Goal: Find specific page/section: Find specific page/section

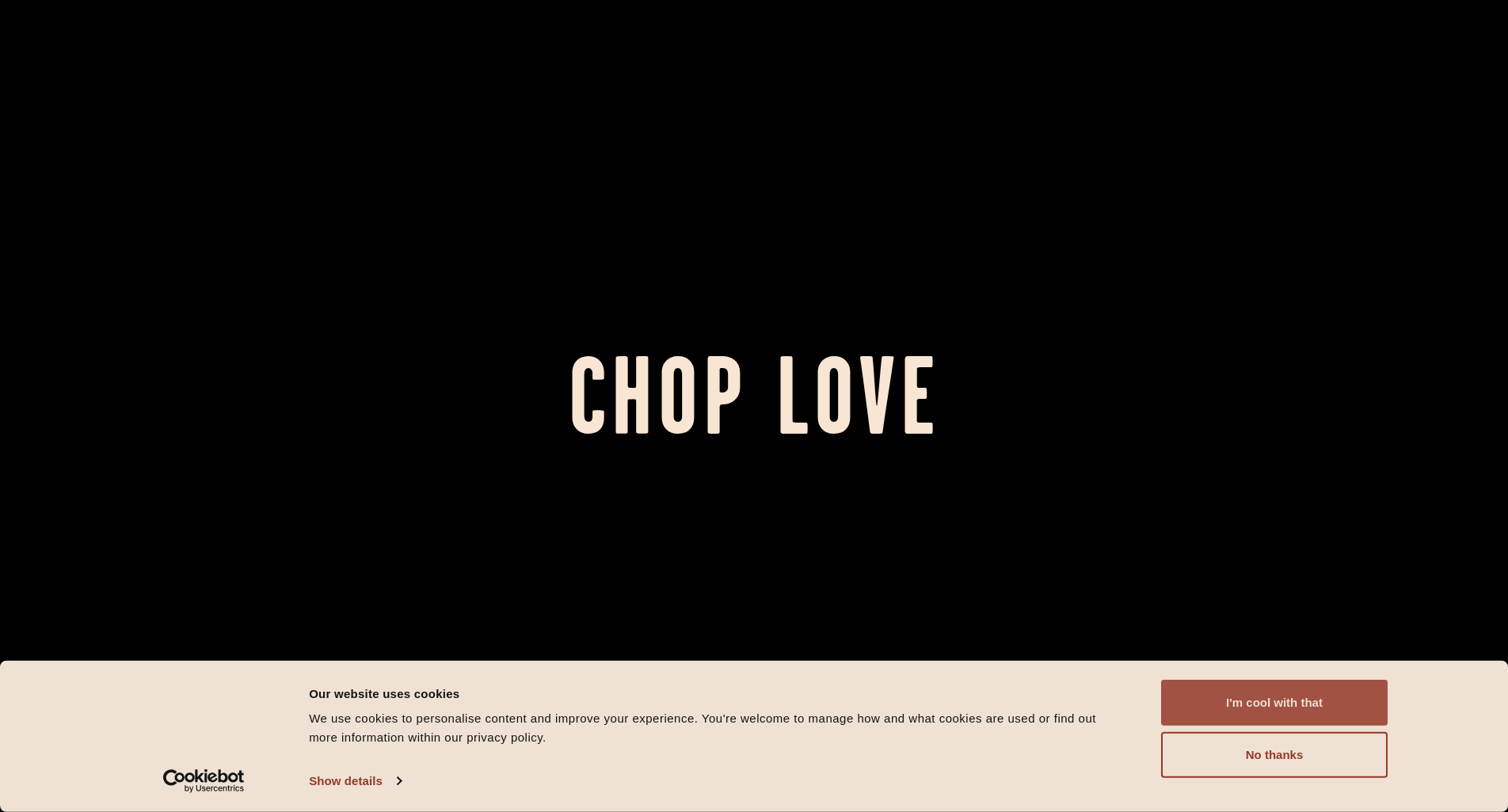
click at [1282, 700] on button "I'm cool with that" at bounding box center [1274, 703] width 227 height 46
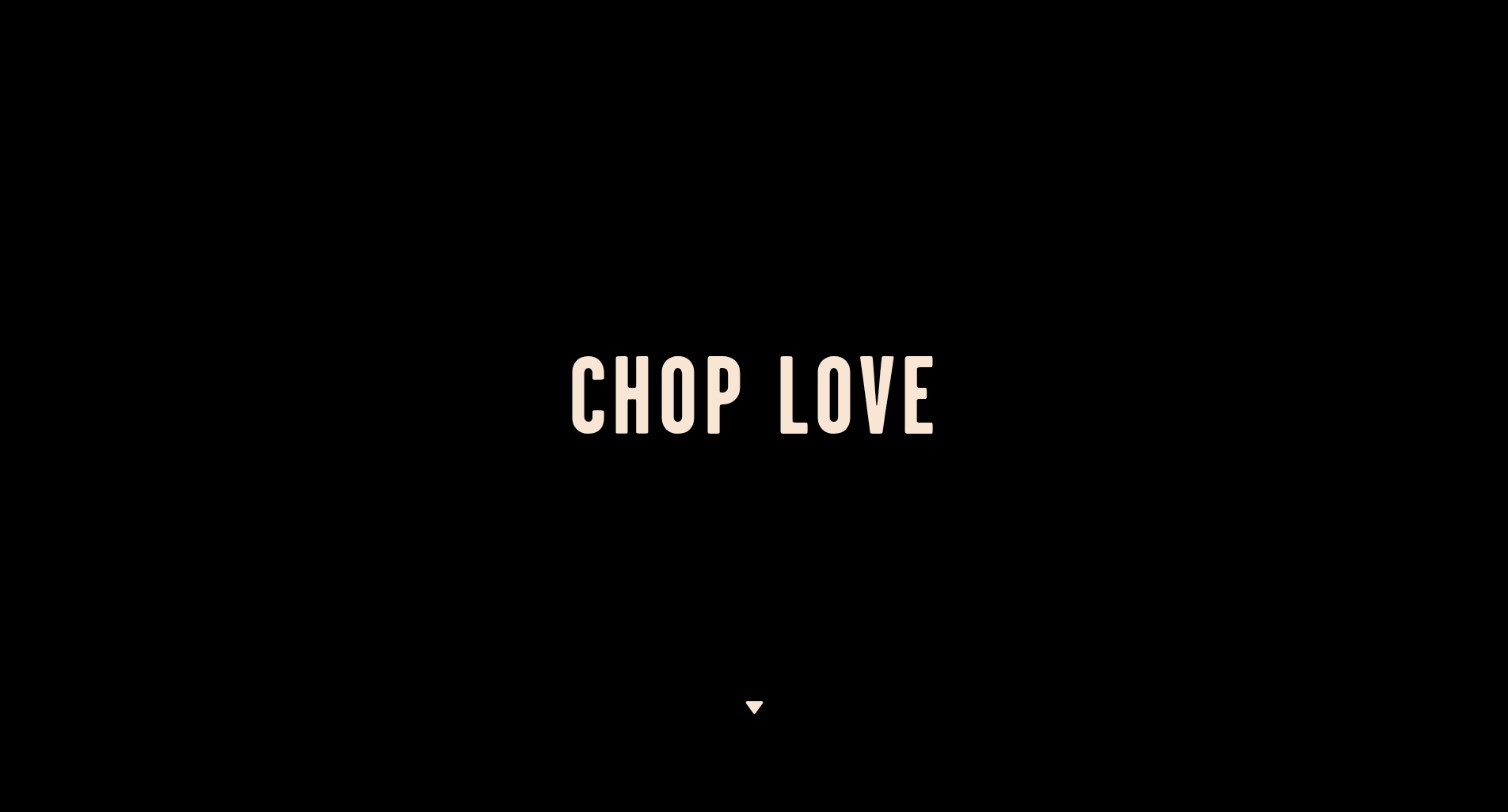
click at [751, 703] on img at bounding box center [754, 707] width 19 height 13
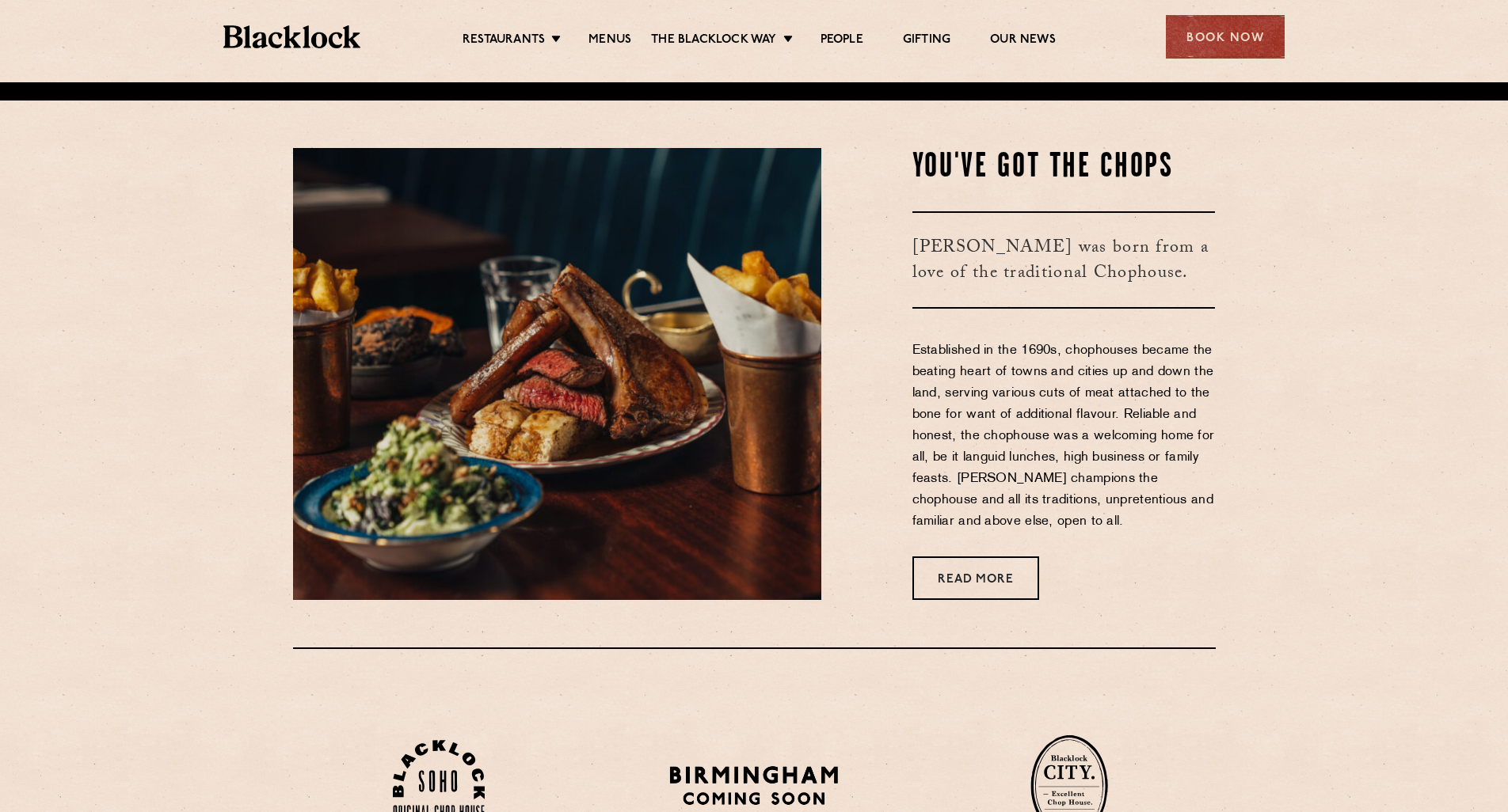
scroll to position [730, 0]
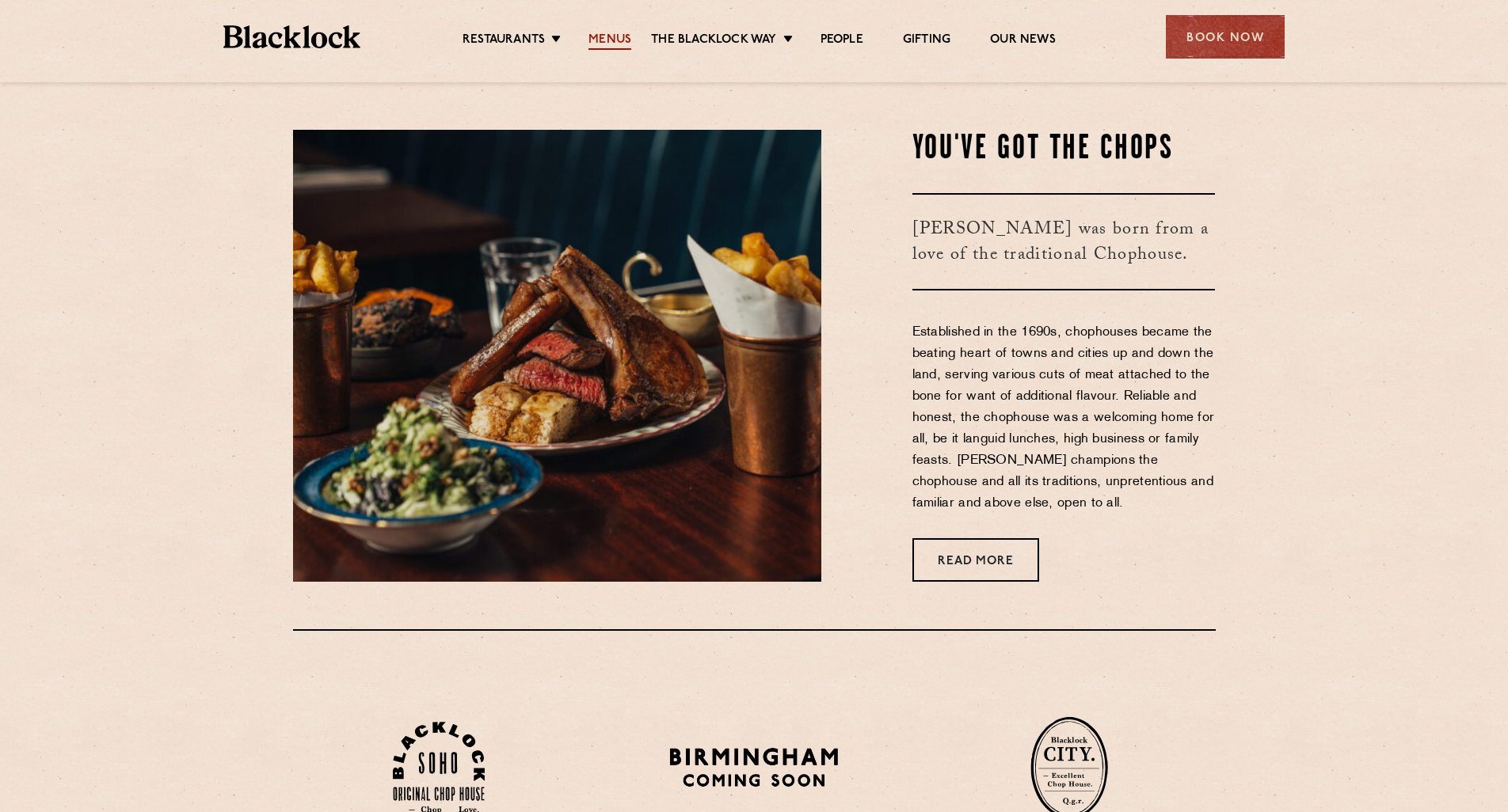
click at [617, 43] on link "Menus" at bounding box center [609, 41] width 43 height 18
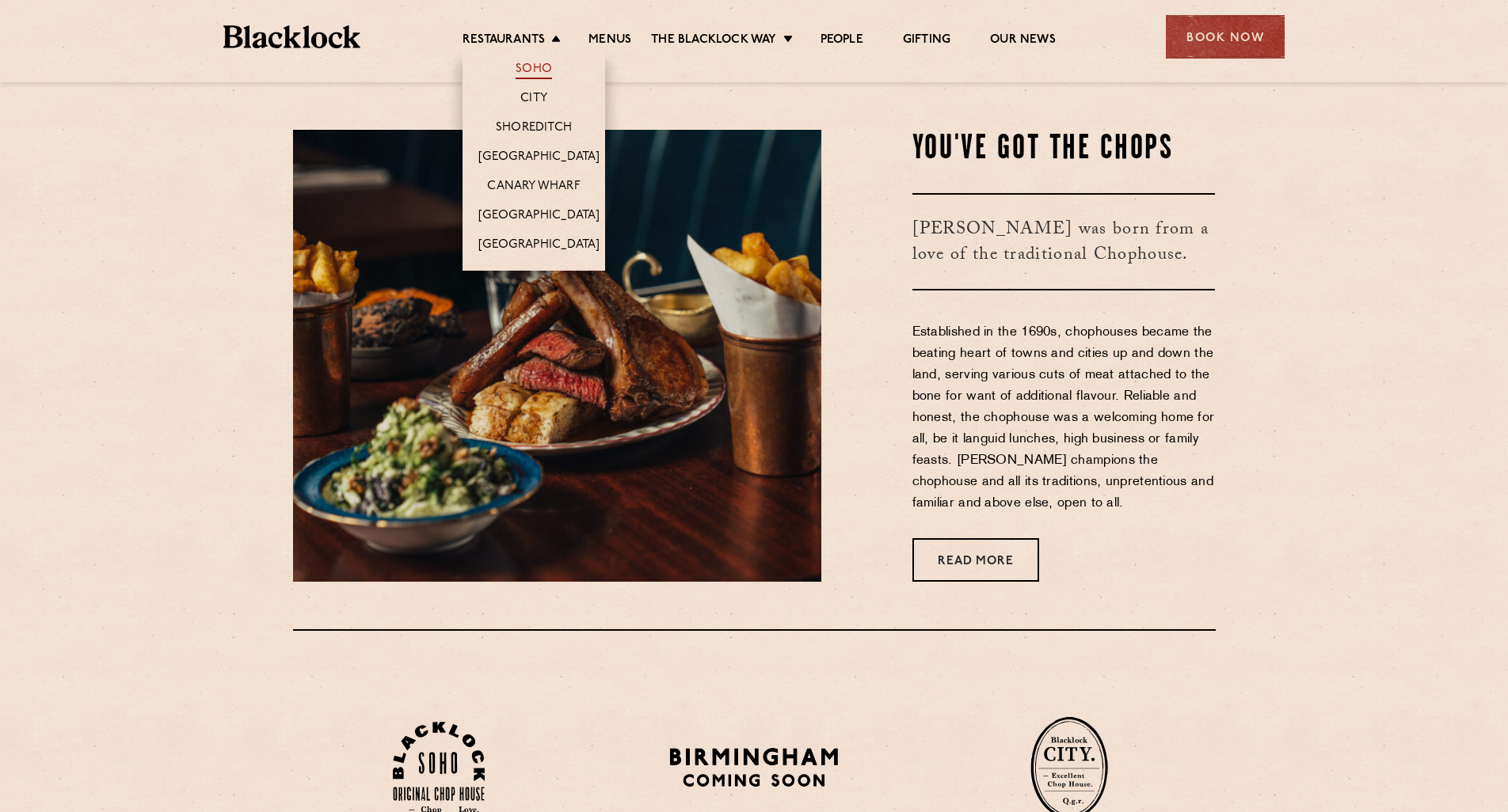
click at [535, 72] on link "Soho" at bounding box center [533, 70] width 36 height 18
